Goal: Find contact information: Find contact information

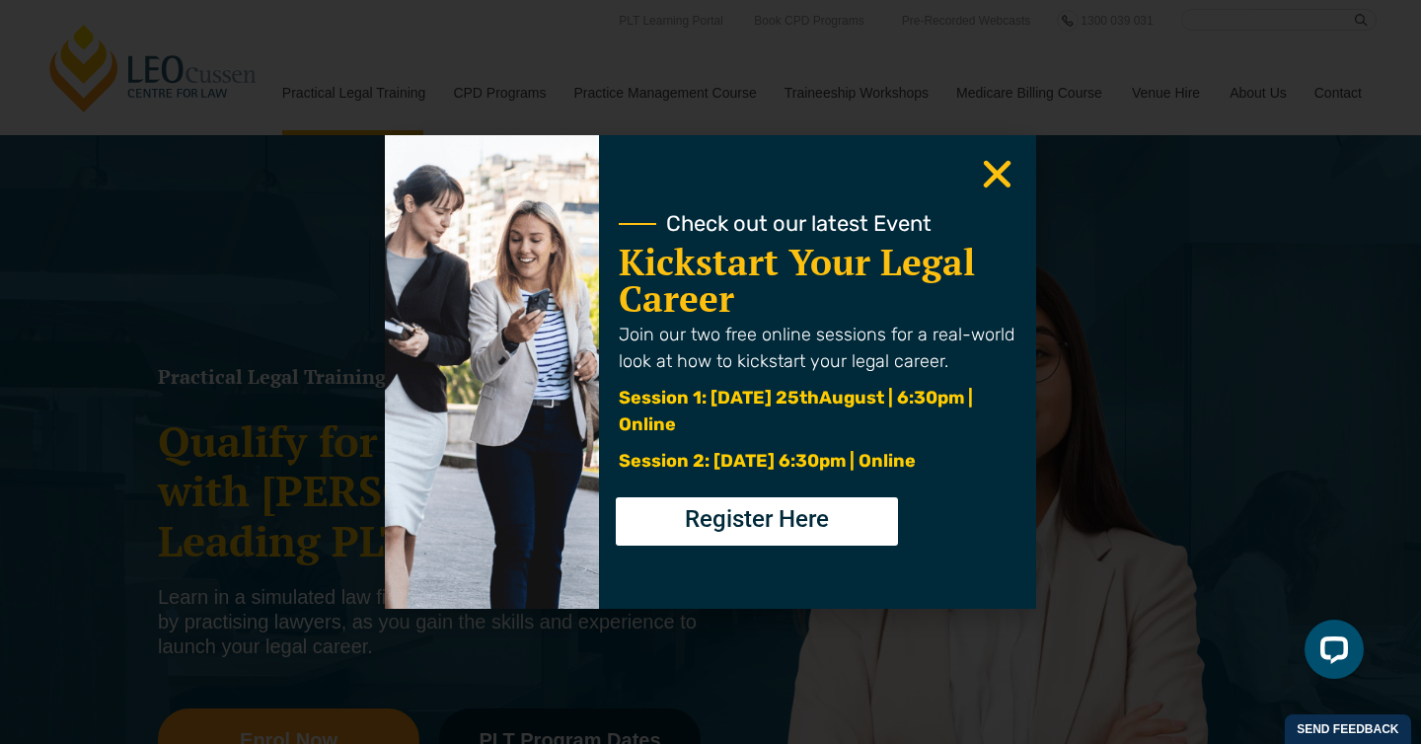
drag, startPoint x: 689, startPoint y: 321, endPoint x: 712, endPoint y: 326, distance: 24.2
click at [691, 324] on span "Join our two free online sessions for a real-world look at how to kickstart you…" at bounding box center [817, 348] width 396 height 48
drag, startPoint x: 778, startPoint y: 480, endPoint x: 754, endPoint y: 474, distance: 24.4
click at [754, 474] on p "Session 2: [DATE] 6:30pm | Online" at bounding box center [818, 461] width 398 height 27
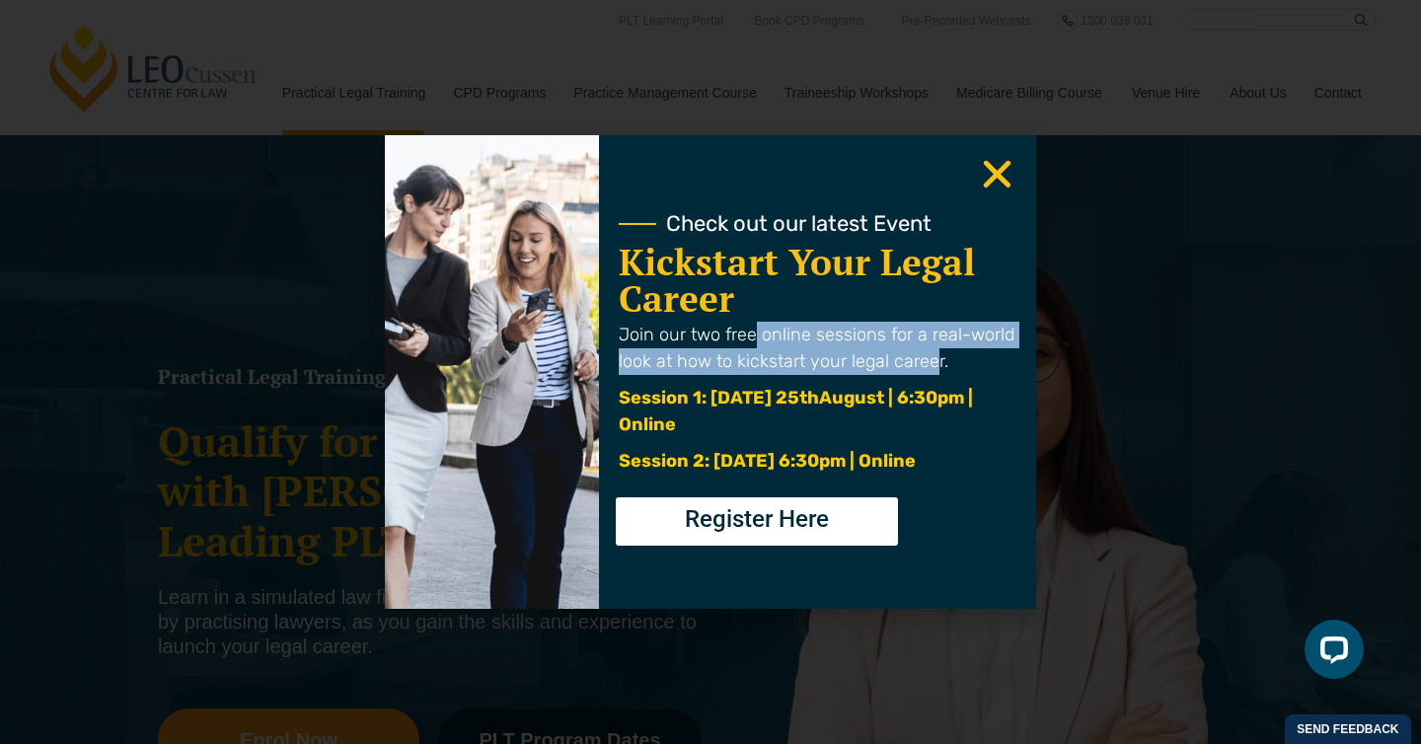
drag, startPoint x: 750, startPoint y: 323, endPoint x: 932, endPoint y: 336, distance: 182.1
click at [932, 336] on p "Join our two free online sessions for a real-world look at how to kickstart you…" at bounding box center [818, 348] width 398 height 53
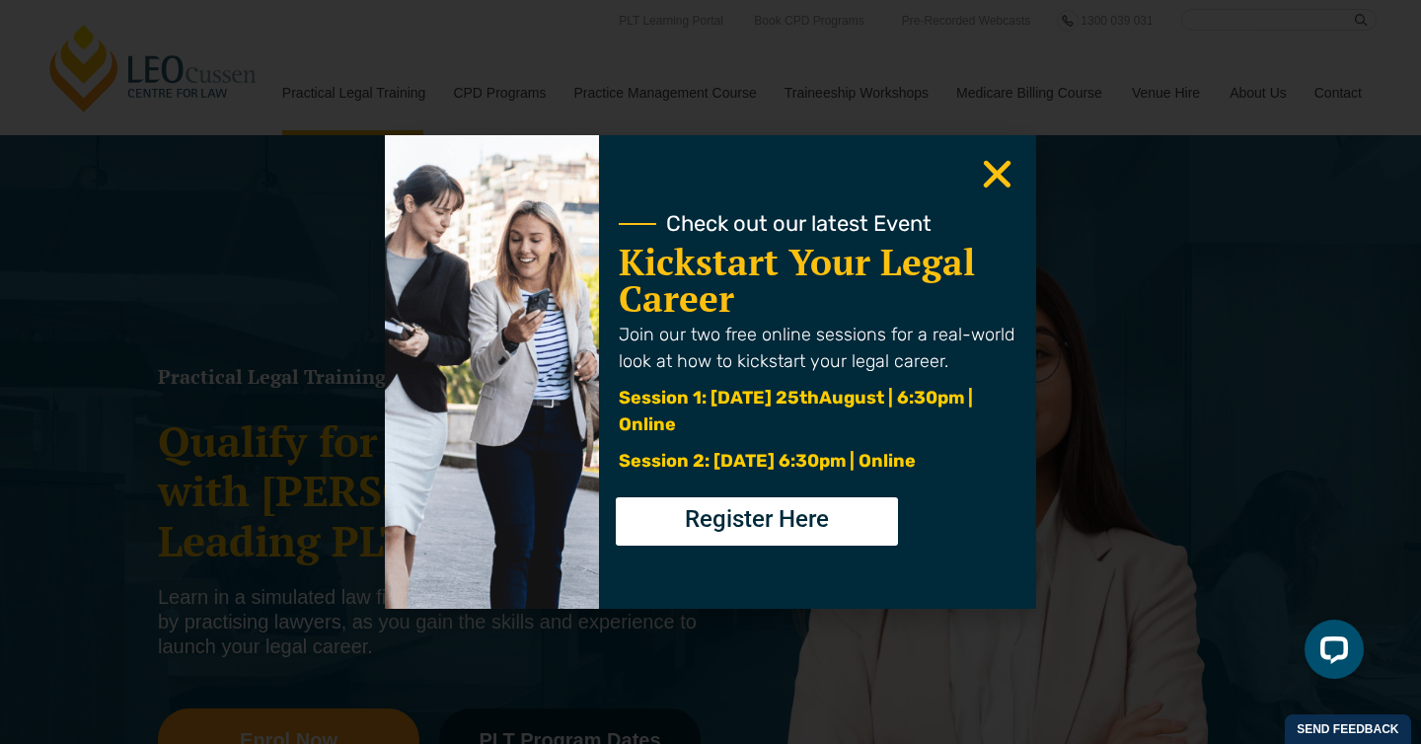
click at [997, 172] on use "Close" at bounding box center [998, 175] width 28 height 28
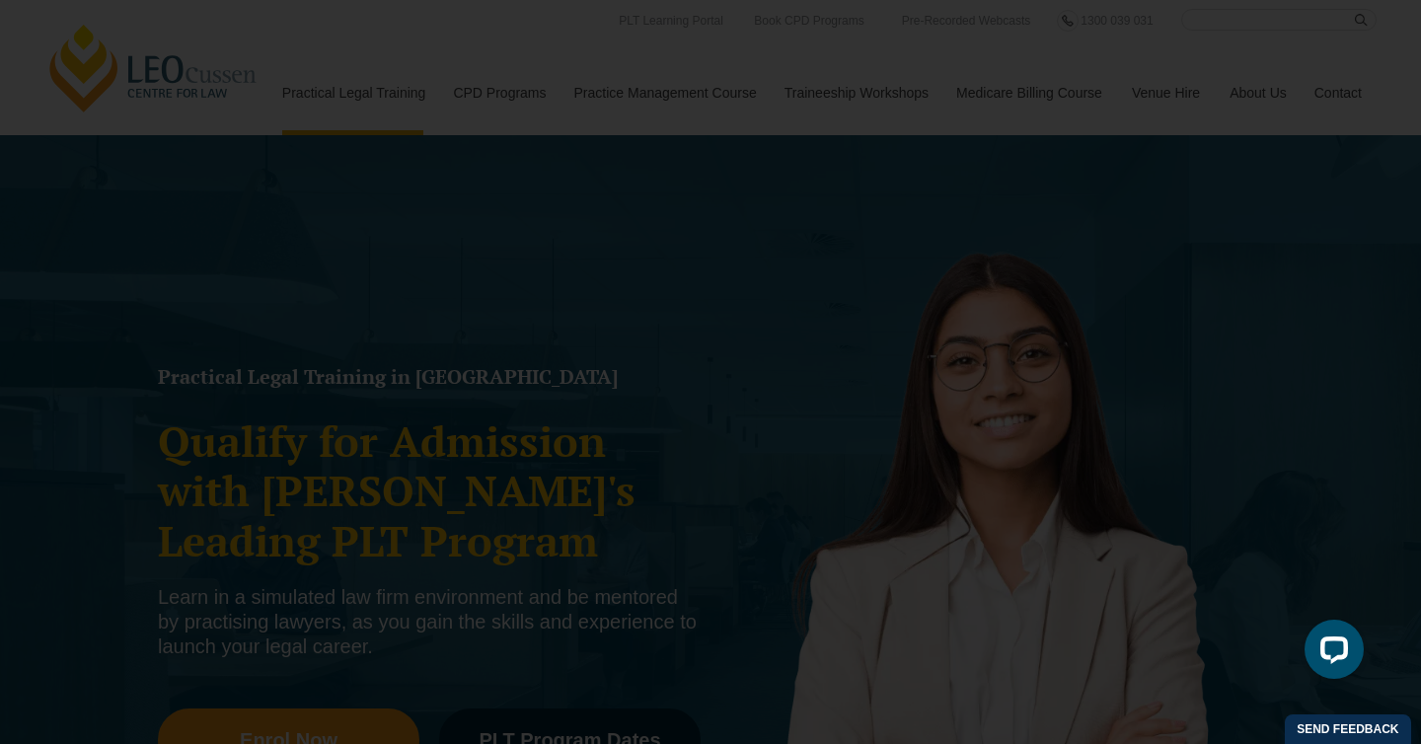
click at [998, 178] on use "Close" at bounding box center [998, 175] width 28 height 28
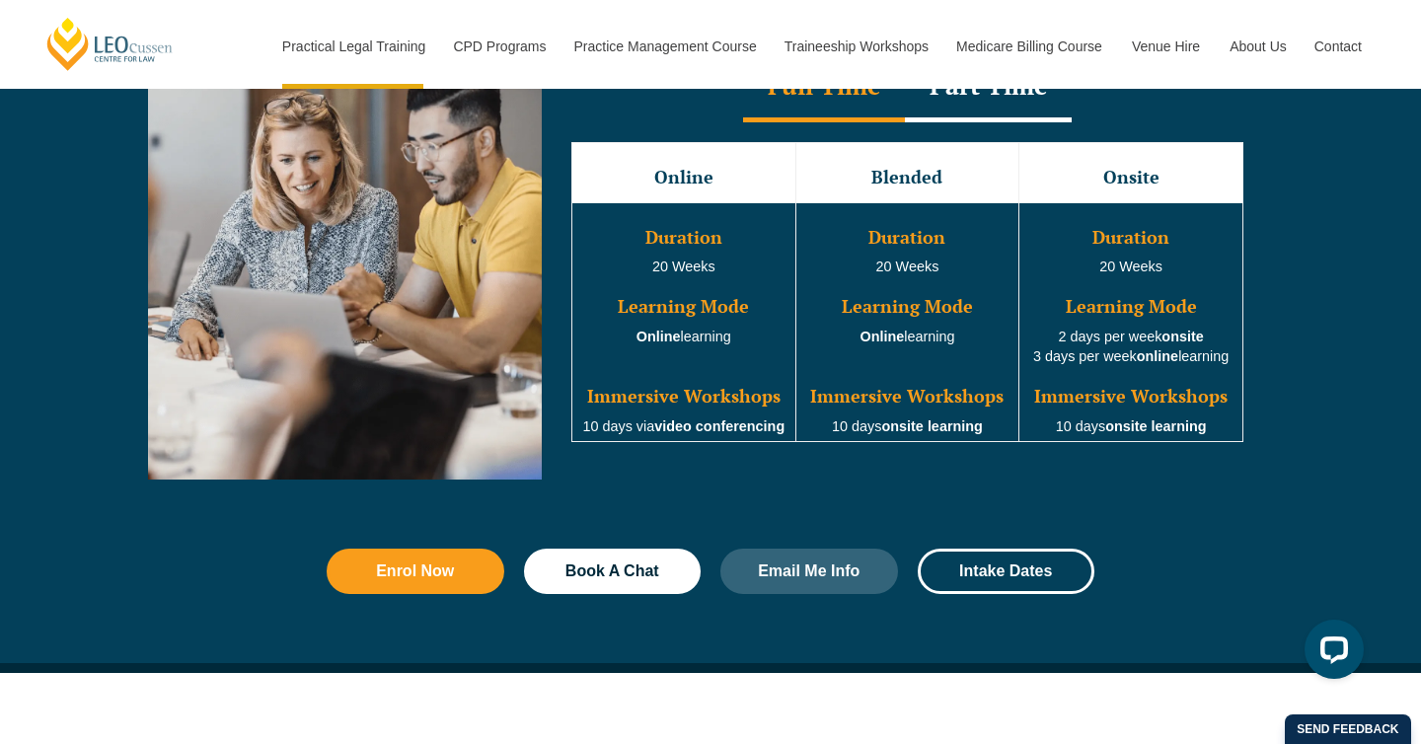
scroll to position [1902, 0]
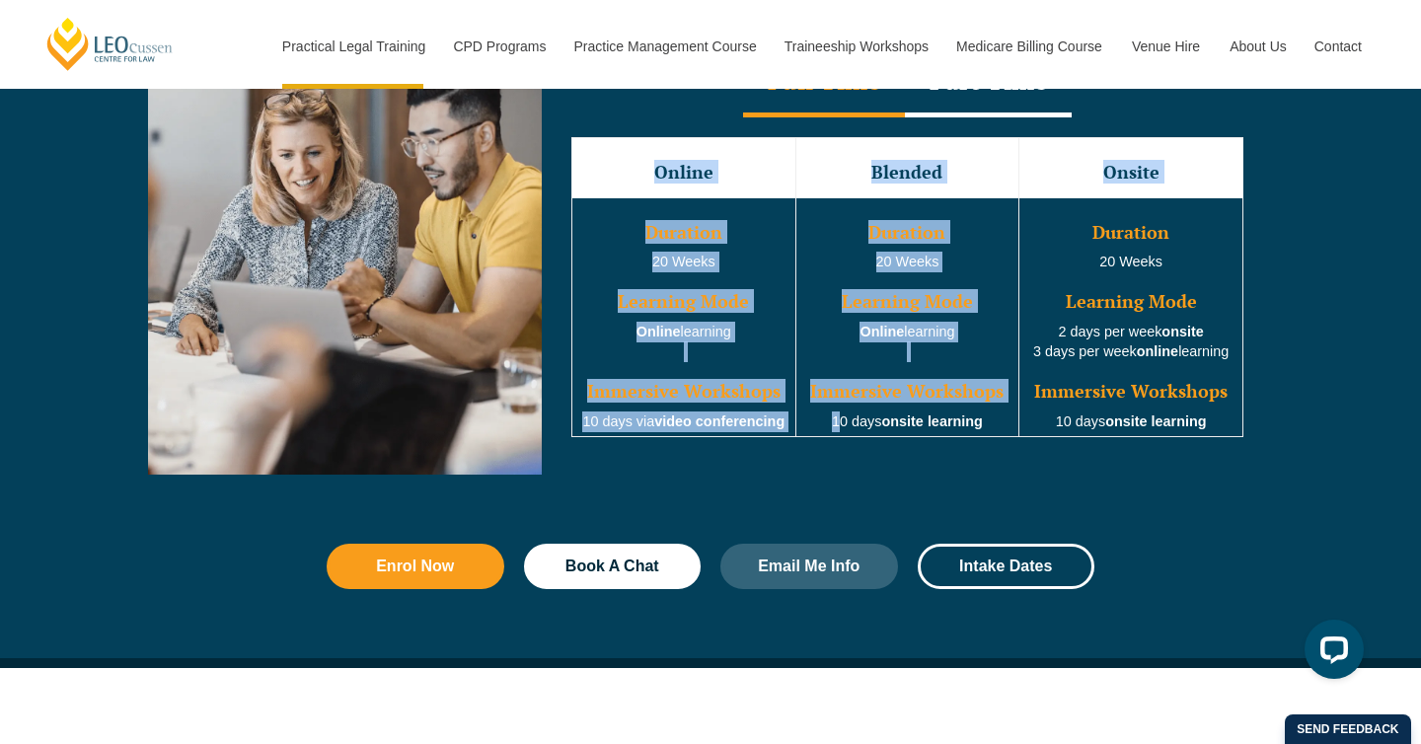
drag, startPoint x: 838, startPoint y: 426, endPoint x: 949, endPoint y: 444, distance: 112.9
click at [949, 444] on div "Online Blended Onsite Duration 20 Weeks Learning Mode Online learning Immersive…" at bounding box center [907, 287] width 711 height 340
click at [936, 468] on div "Full Time Part Time Full Time Online Blended Onsite Duration 20 Weeks Learning …" at bounding box center [907, 253] width 731 height 444
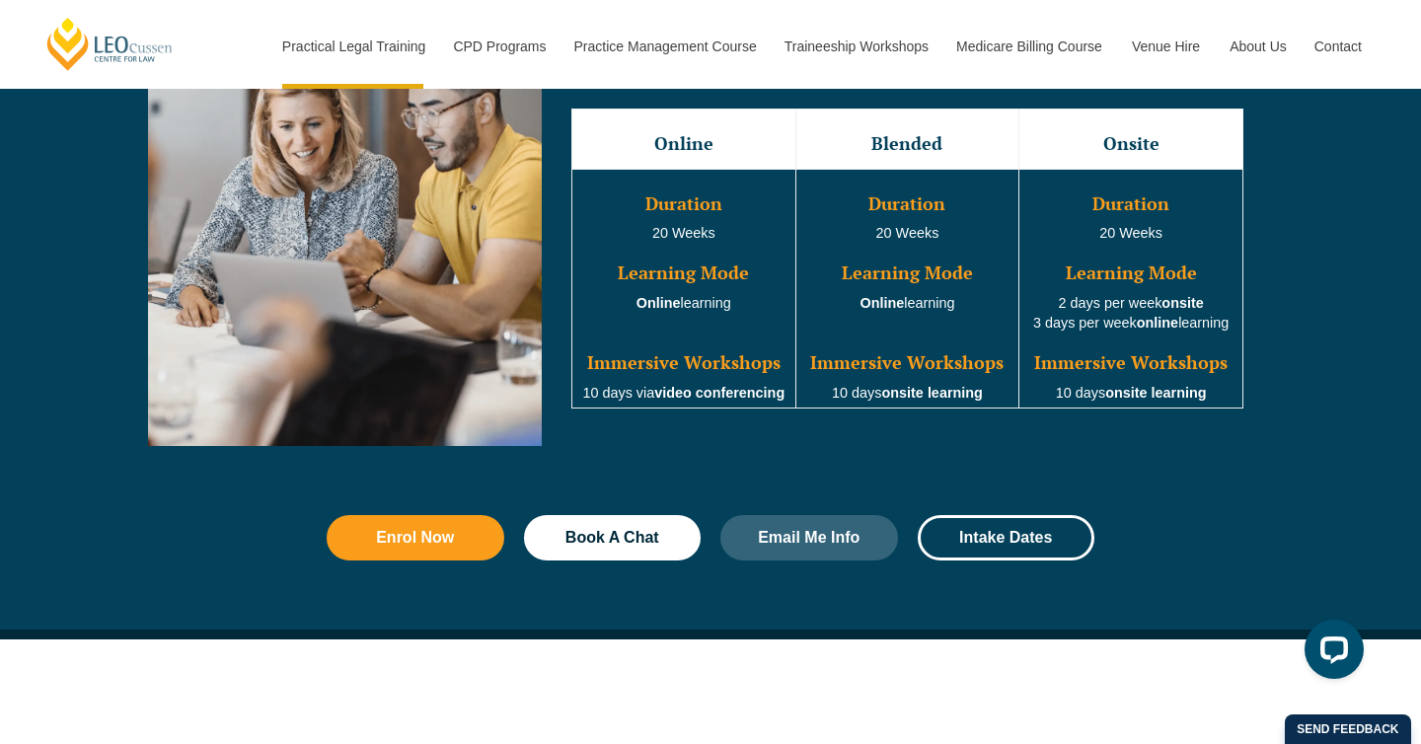
scroll to position [1932, 0]
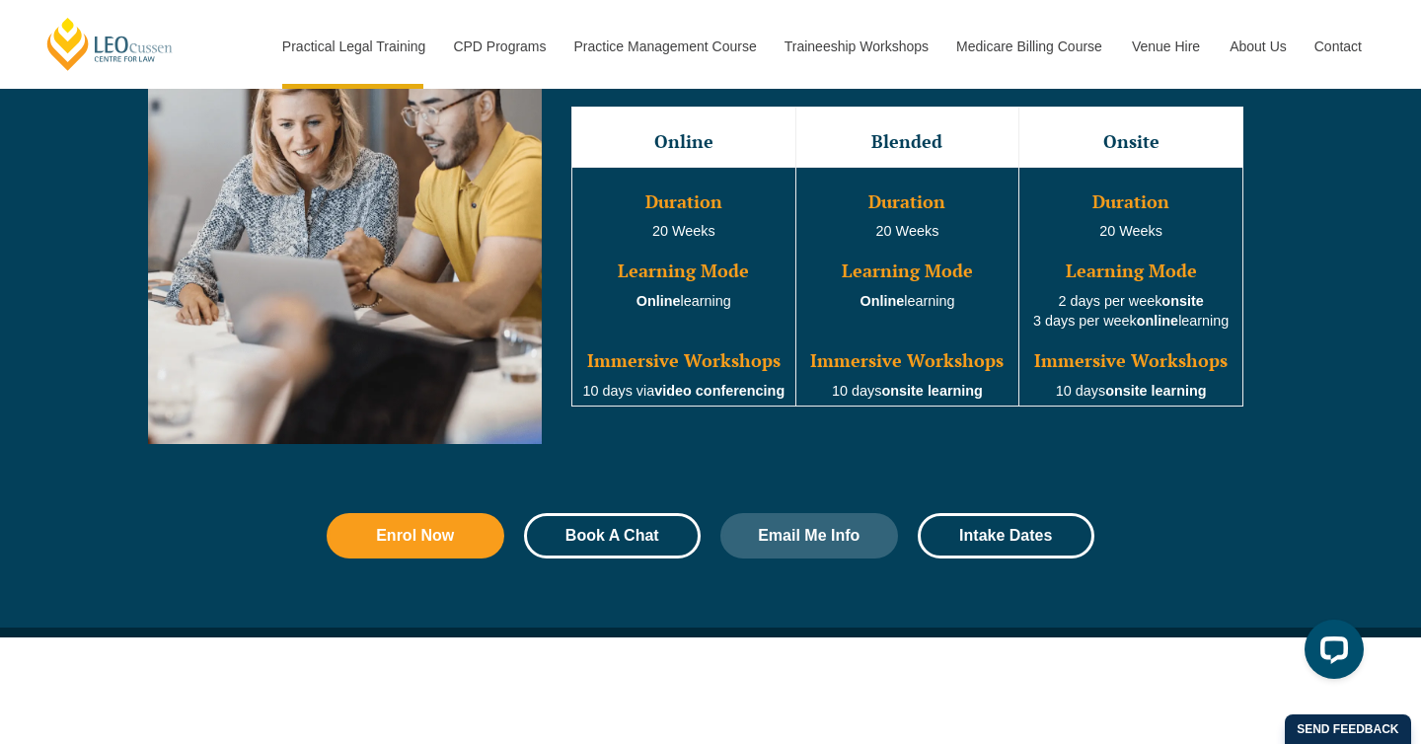
click at [622, 540] on span "Book A Chat" at bounding box center [612, 536] width 94 height 16
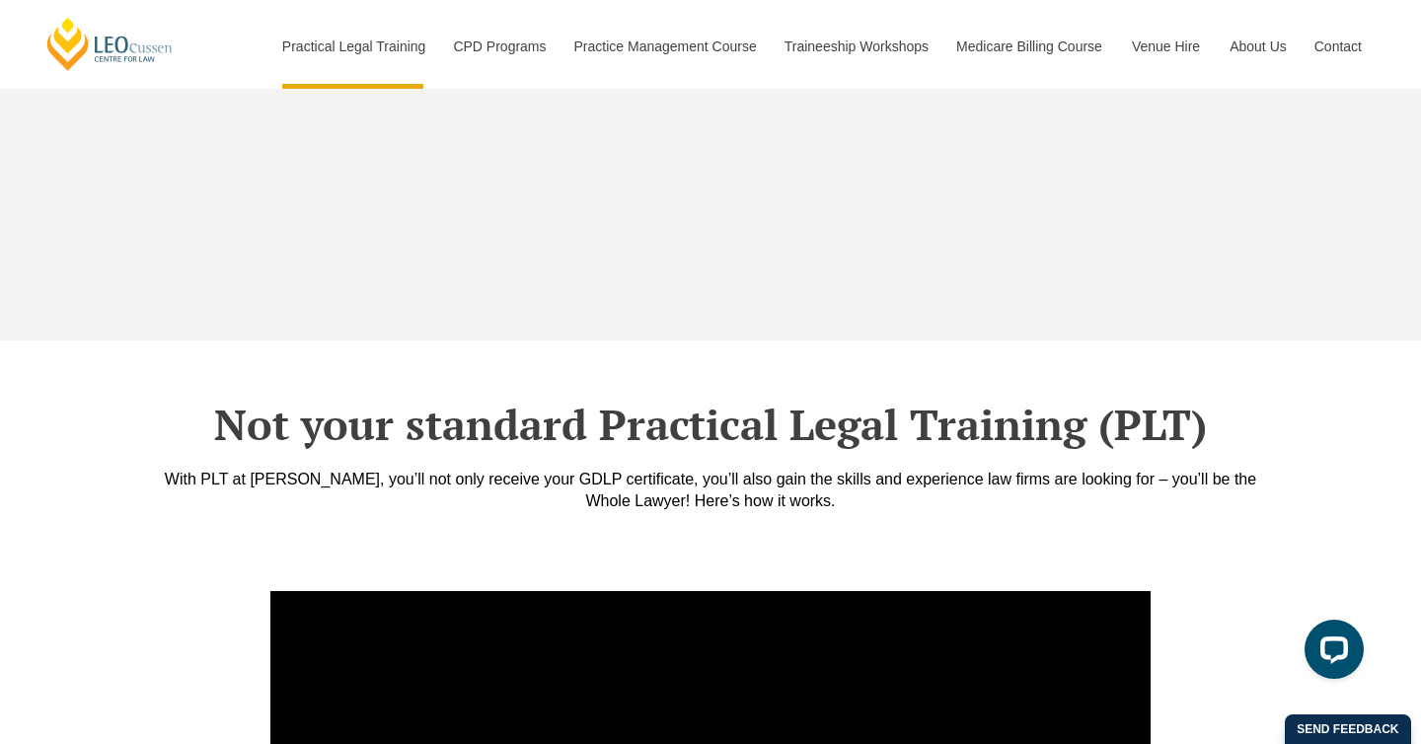
scroll to position [6615, 0]
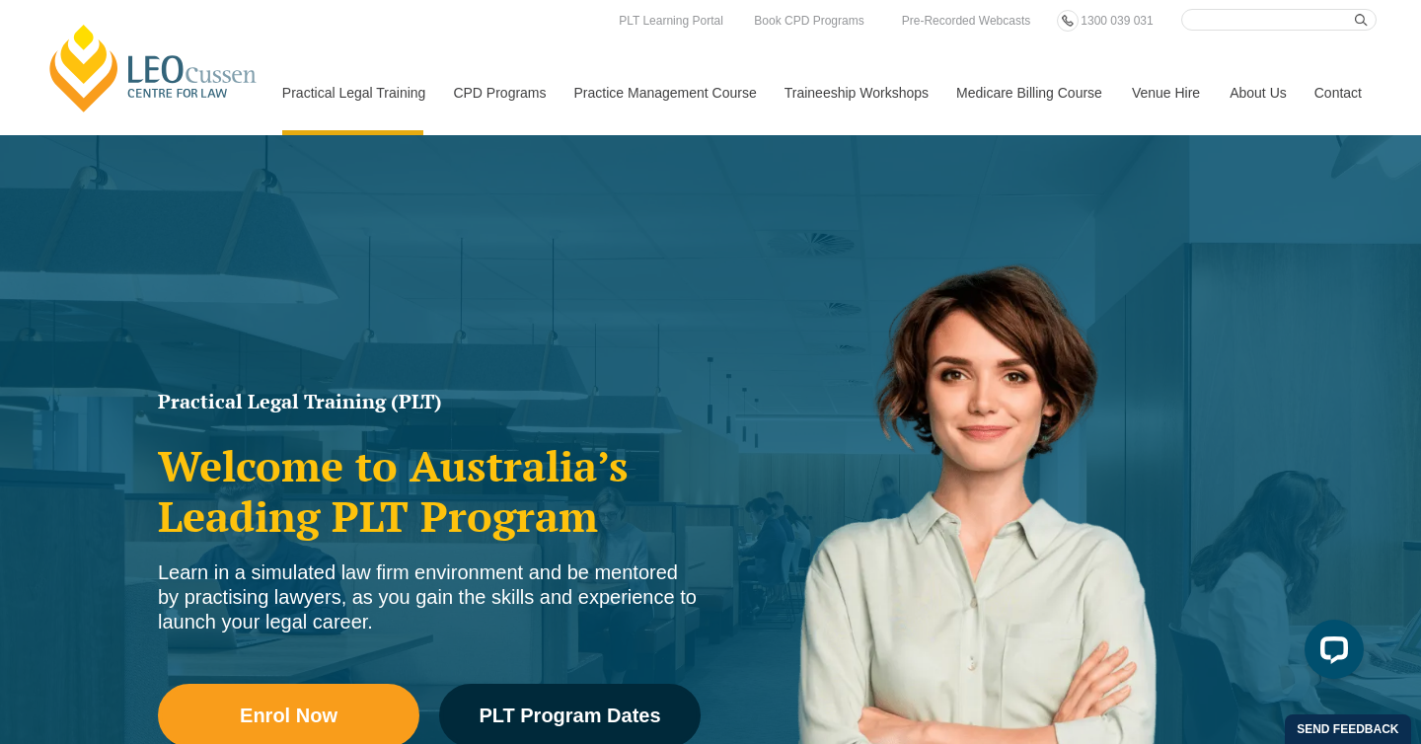
click at [1331, 95] on link "Contact" at bounding box center [1338, 92] width 77 height 85
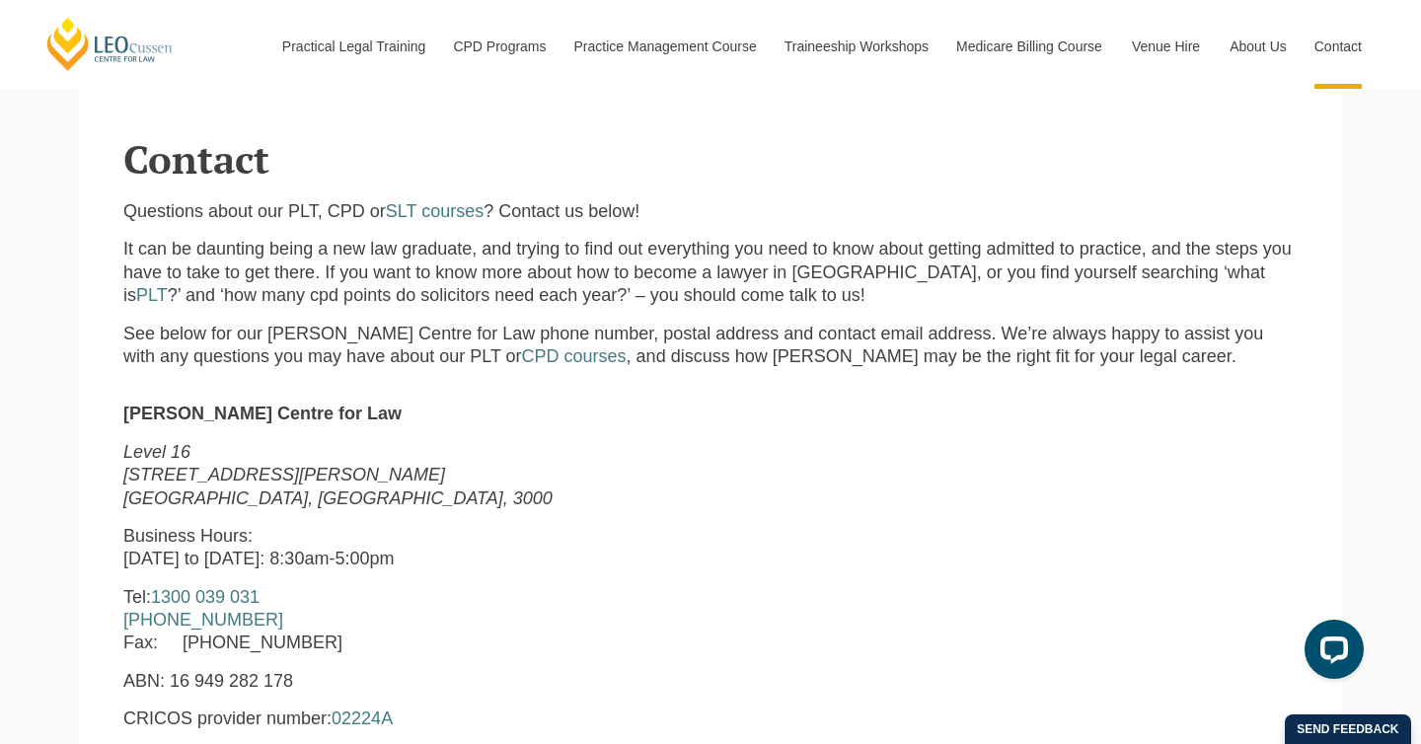
scroll to position [520, 0]
